Goal: Use online tool/utility: Use online tool/utility

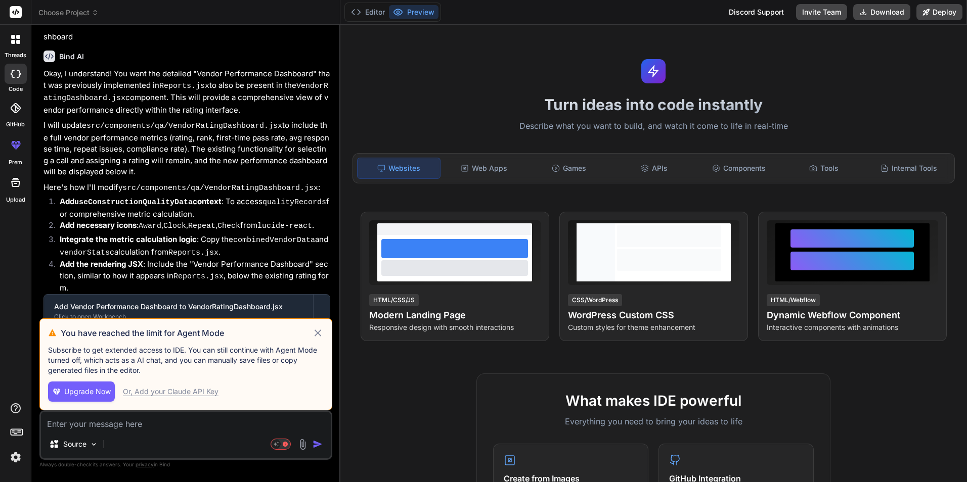
scroll to position [1241, 0]
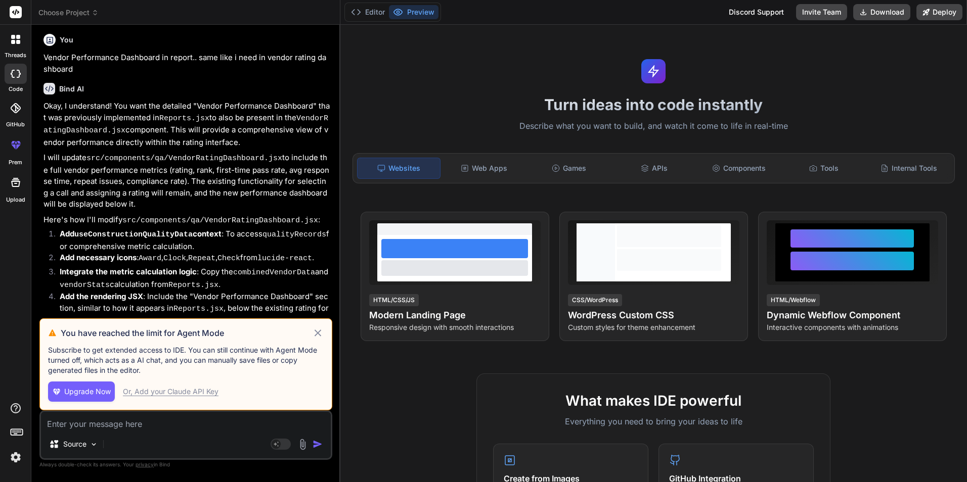
click at [318, 335] on icon at bounding box center [318, 333] width 12 height 12
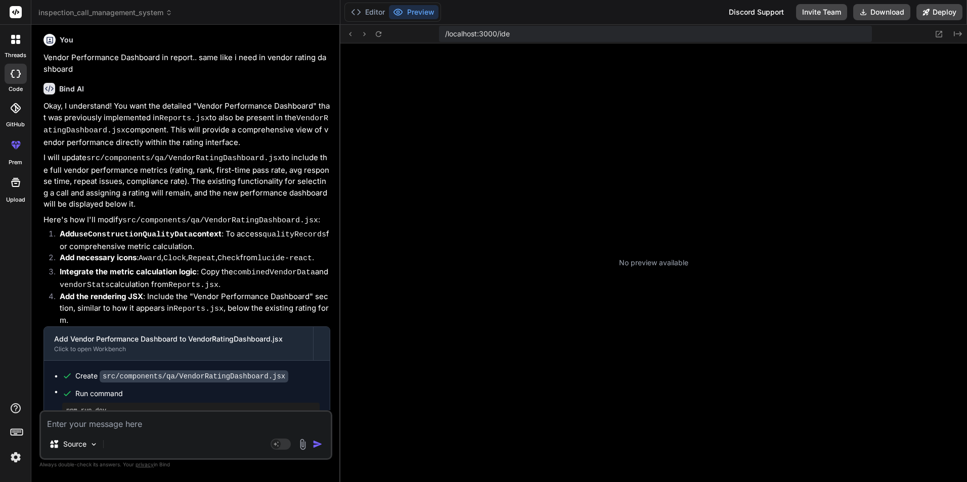
type textarea "x"
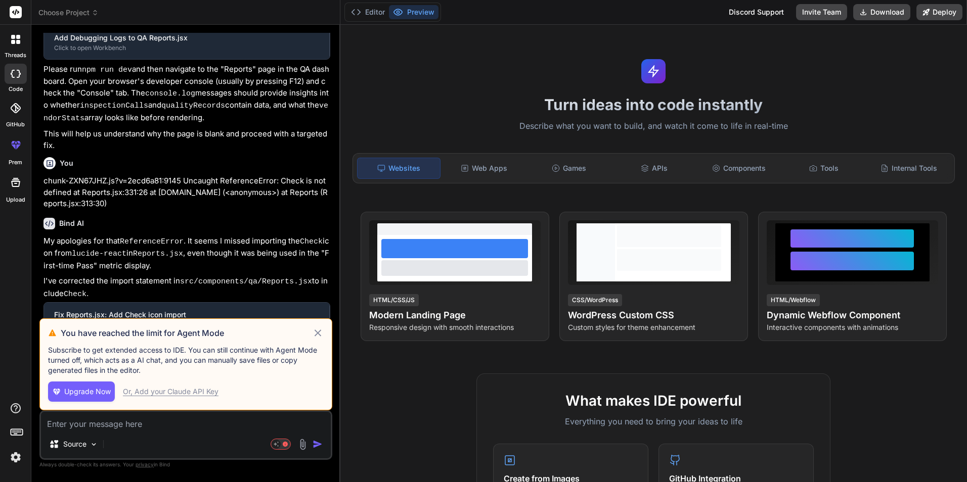
click at [318, 331] on icon at bounding box center [318, 333] width 12 height 12
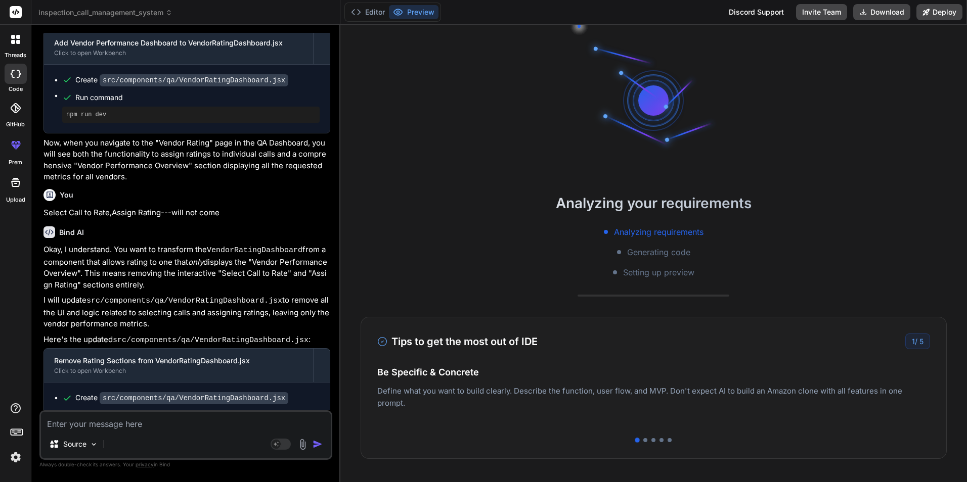
scroll to position [1577, 0]
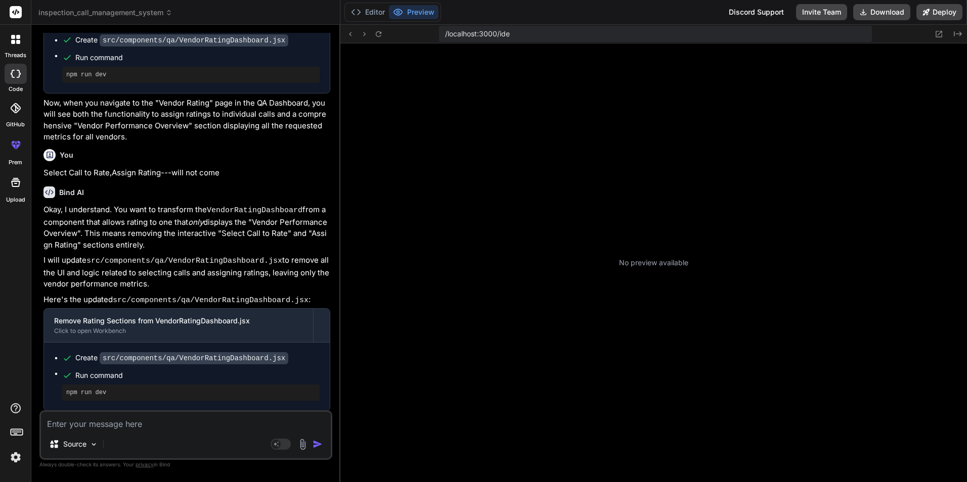
type textarea "x"
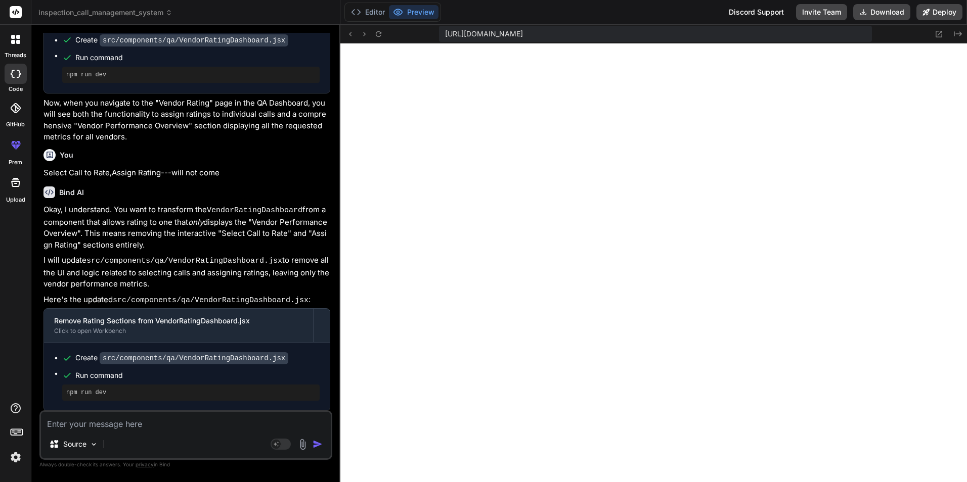
scroll to position [192, 0]
